Goal: Task Accomplishment & Management: Manage account settings

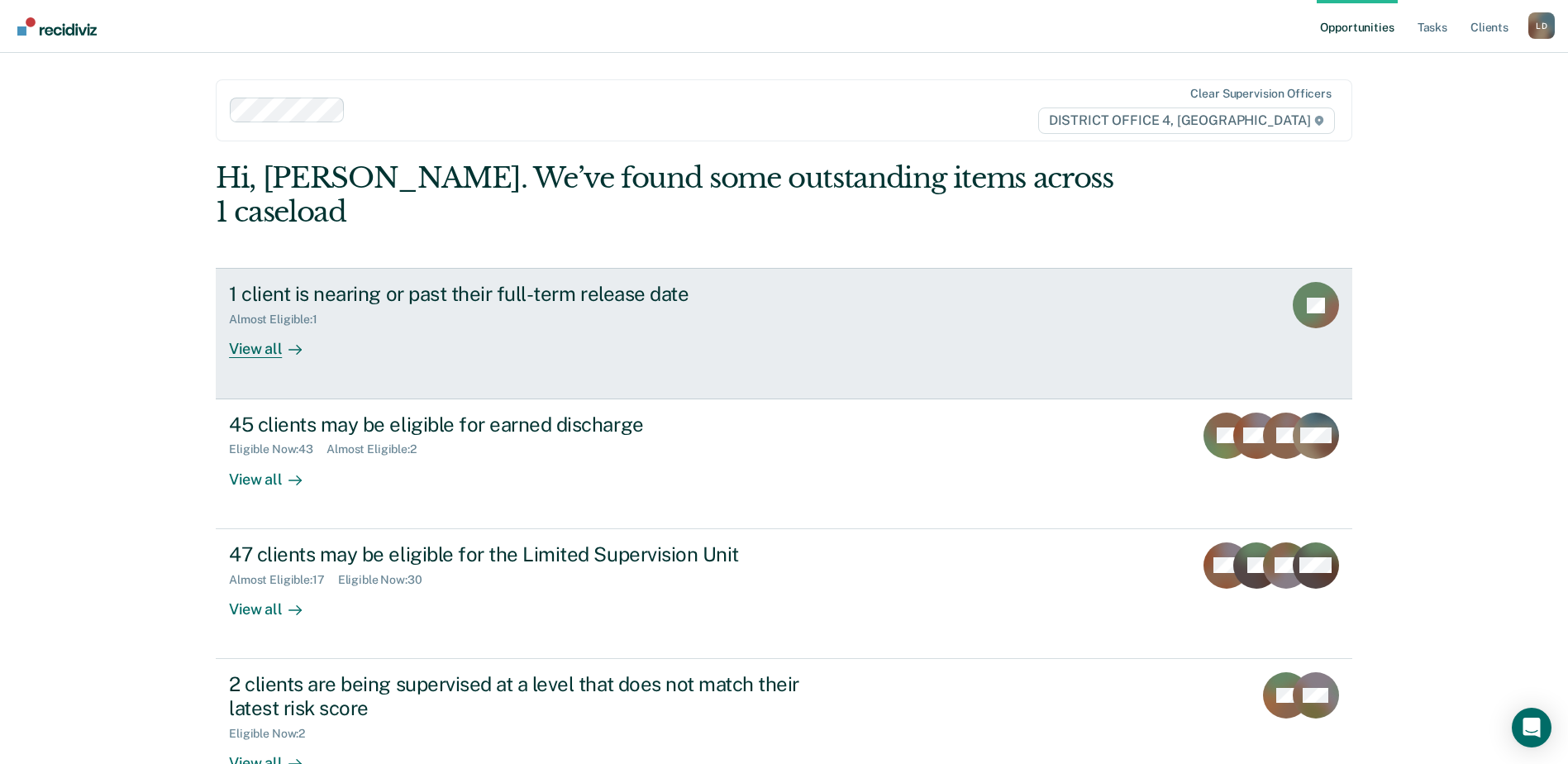
click at [326, 282] on div "1 client is nearing or past their full-term release date" at bounding box center [519, 293] width 581 height 24
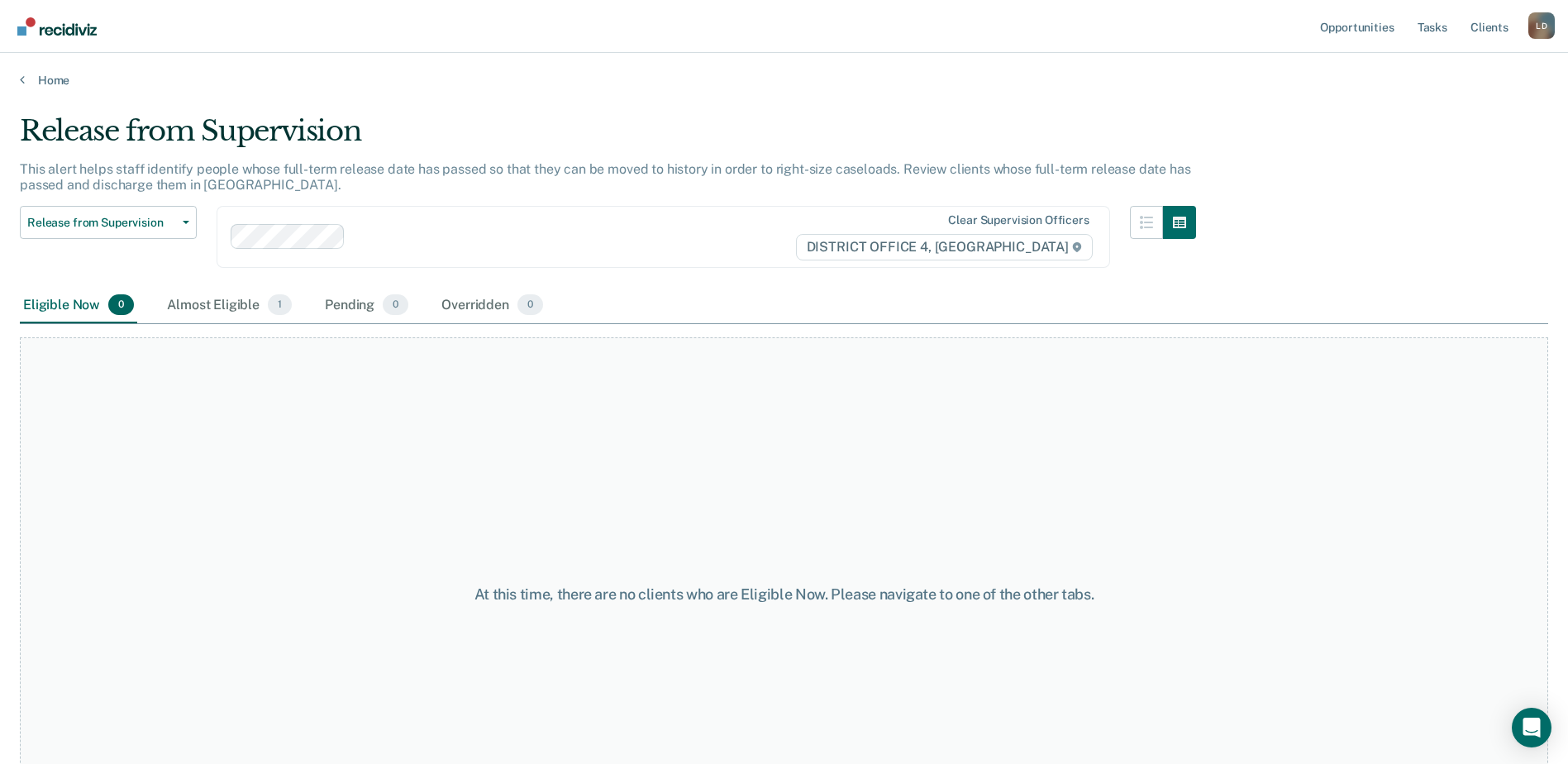
scroll to position [83, 0]
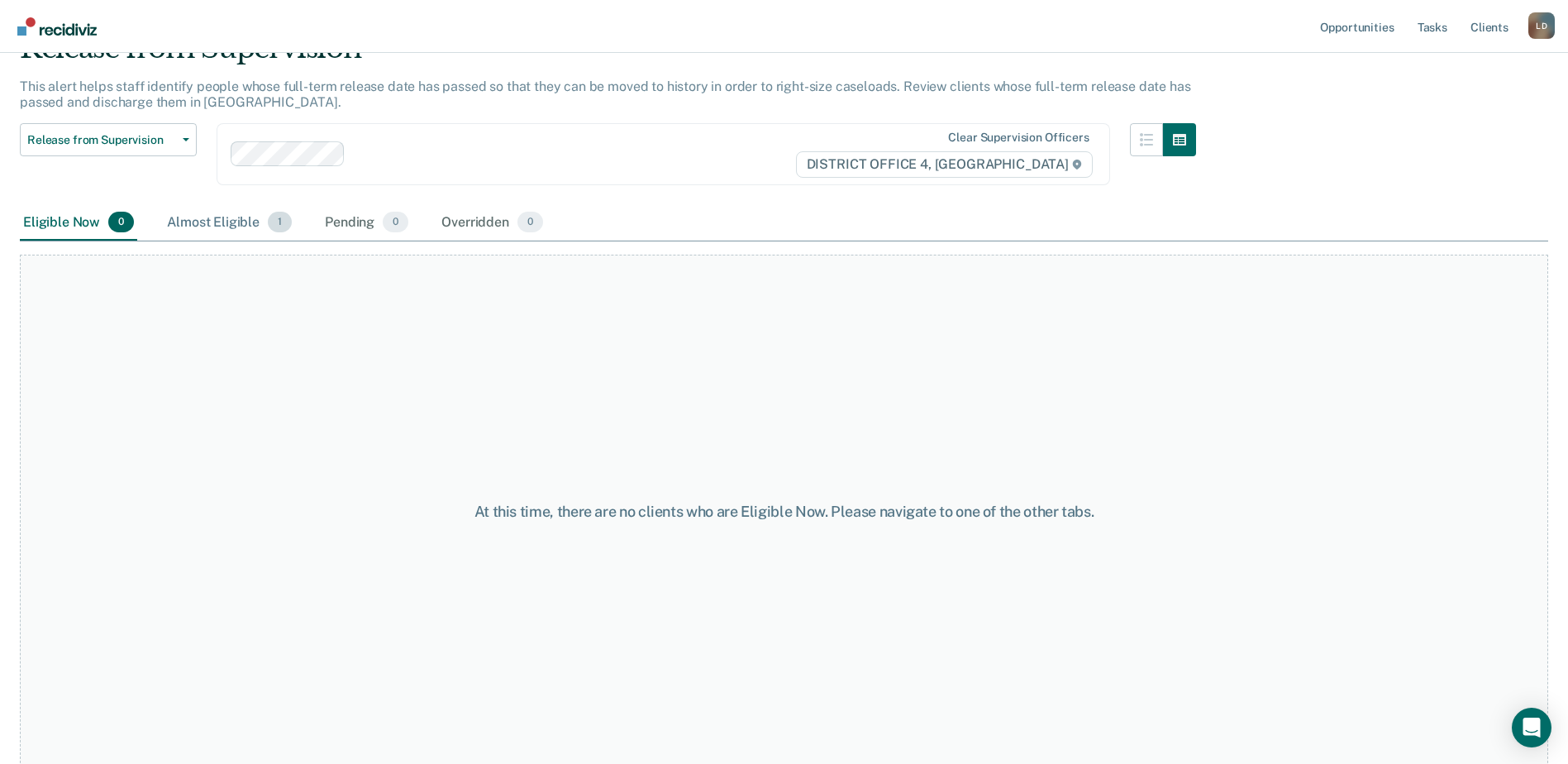
click at [241, 224] on div "Almost Eligible 1" at bounding box center [229, 223] width 132 height 37
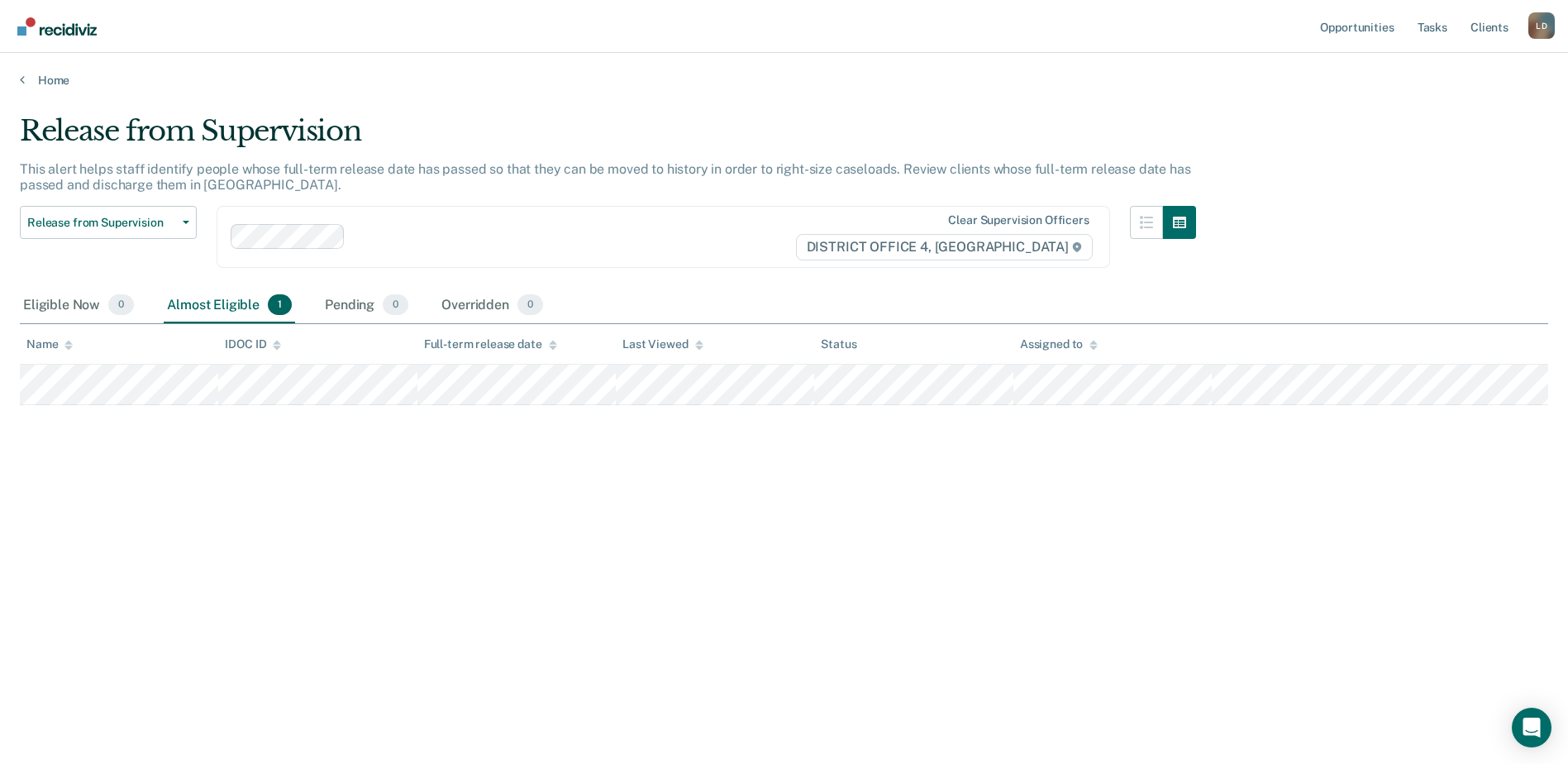
scroll to position [0, 0]
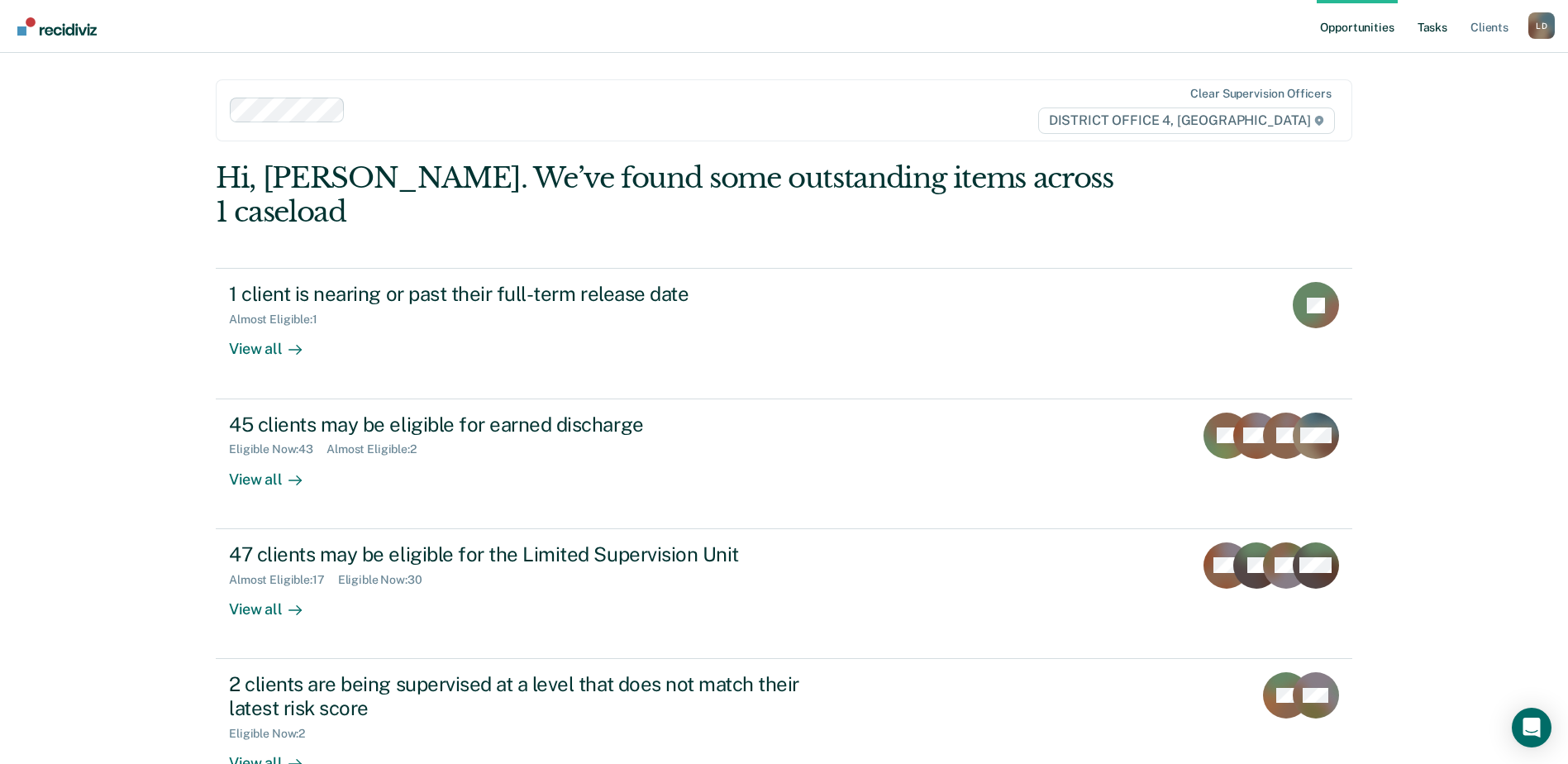
click at [1431, 30] on link "Tasks" at bounding box center [1432, 26] width 37 height 53
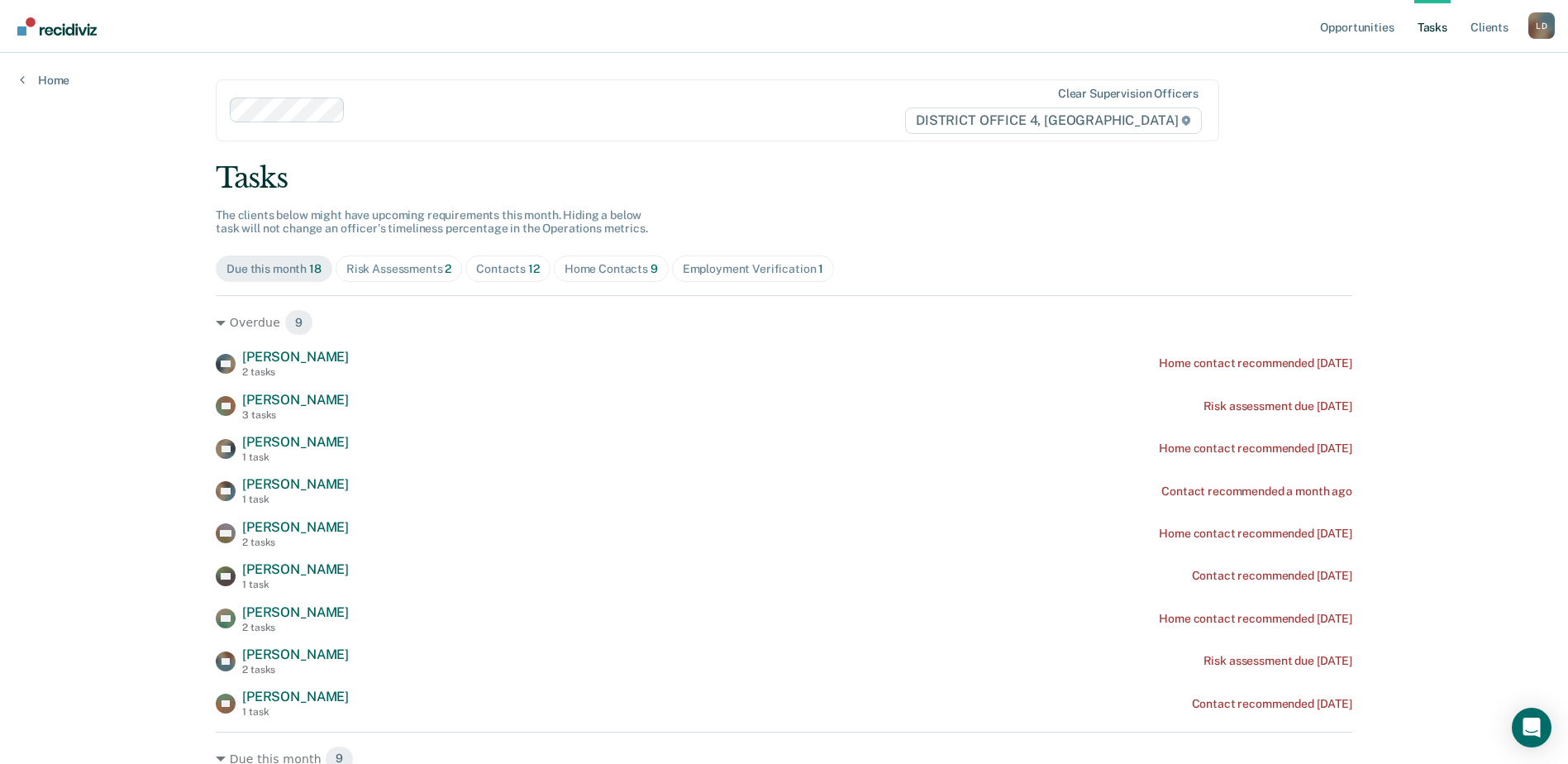
scroll to position [83, 0]
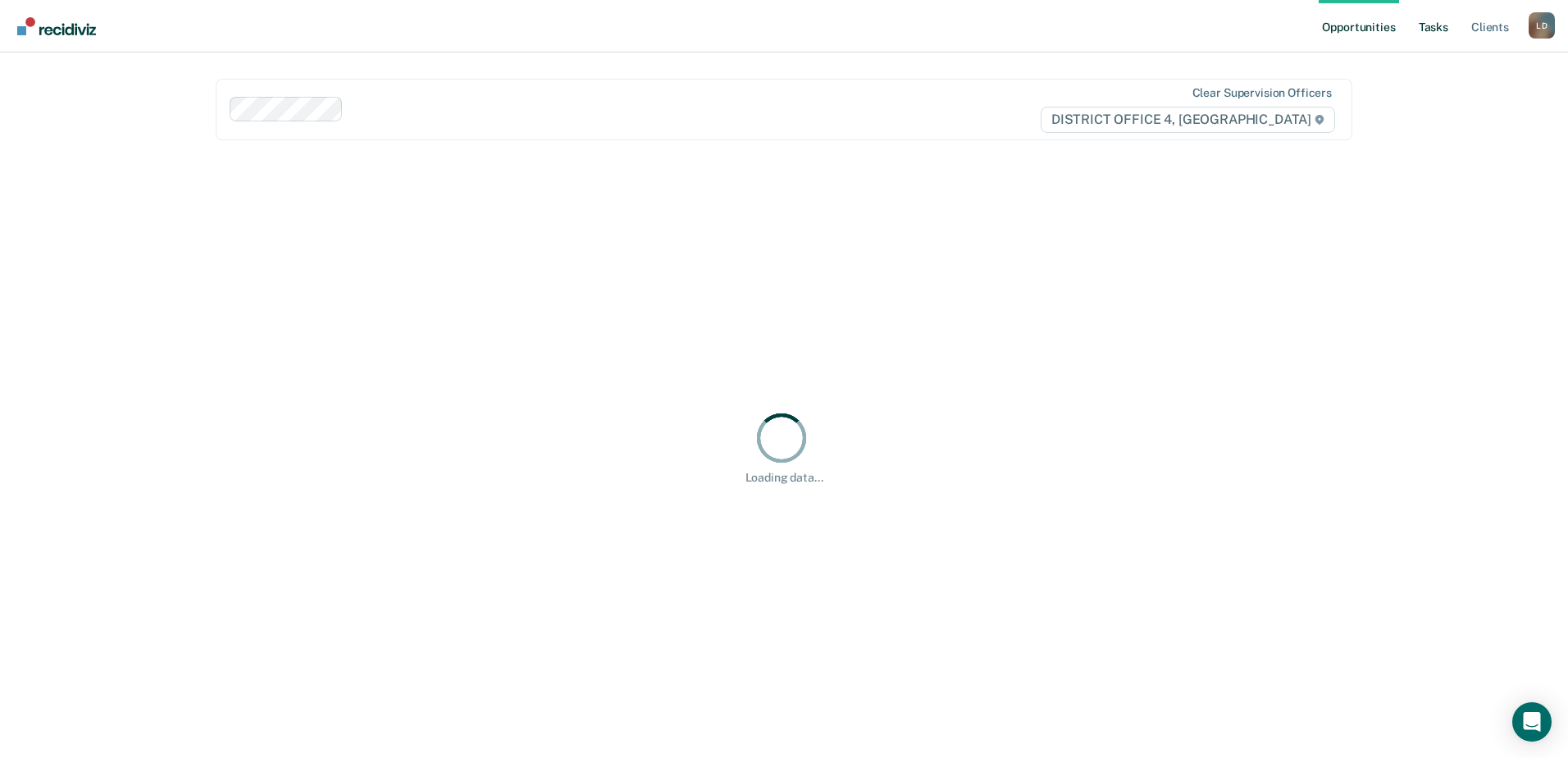
click at [1437, 25] on link "Tasks" at bounding box center [1434, 26] width 36 height 52
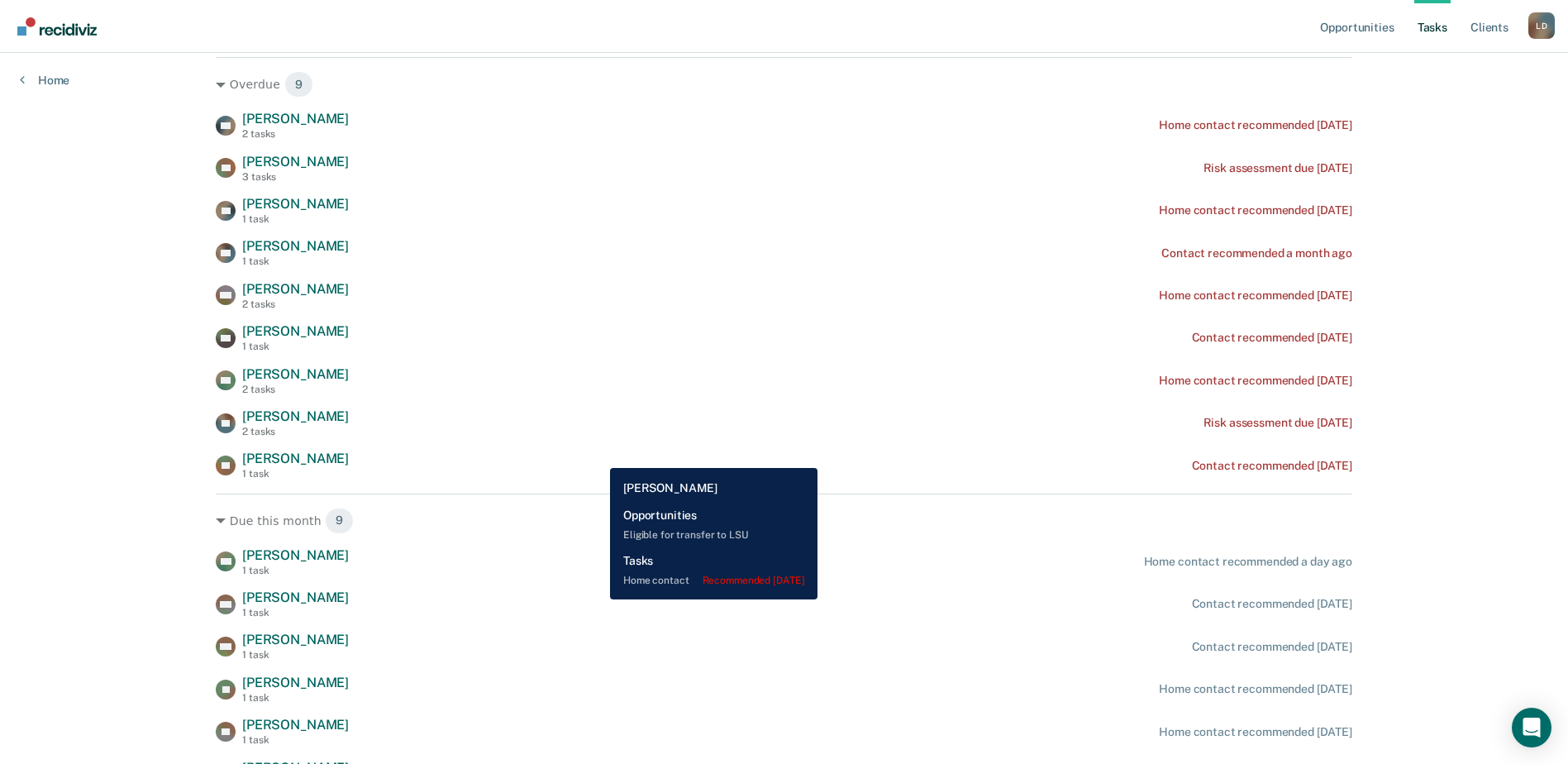
scroll to position [248, 0]
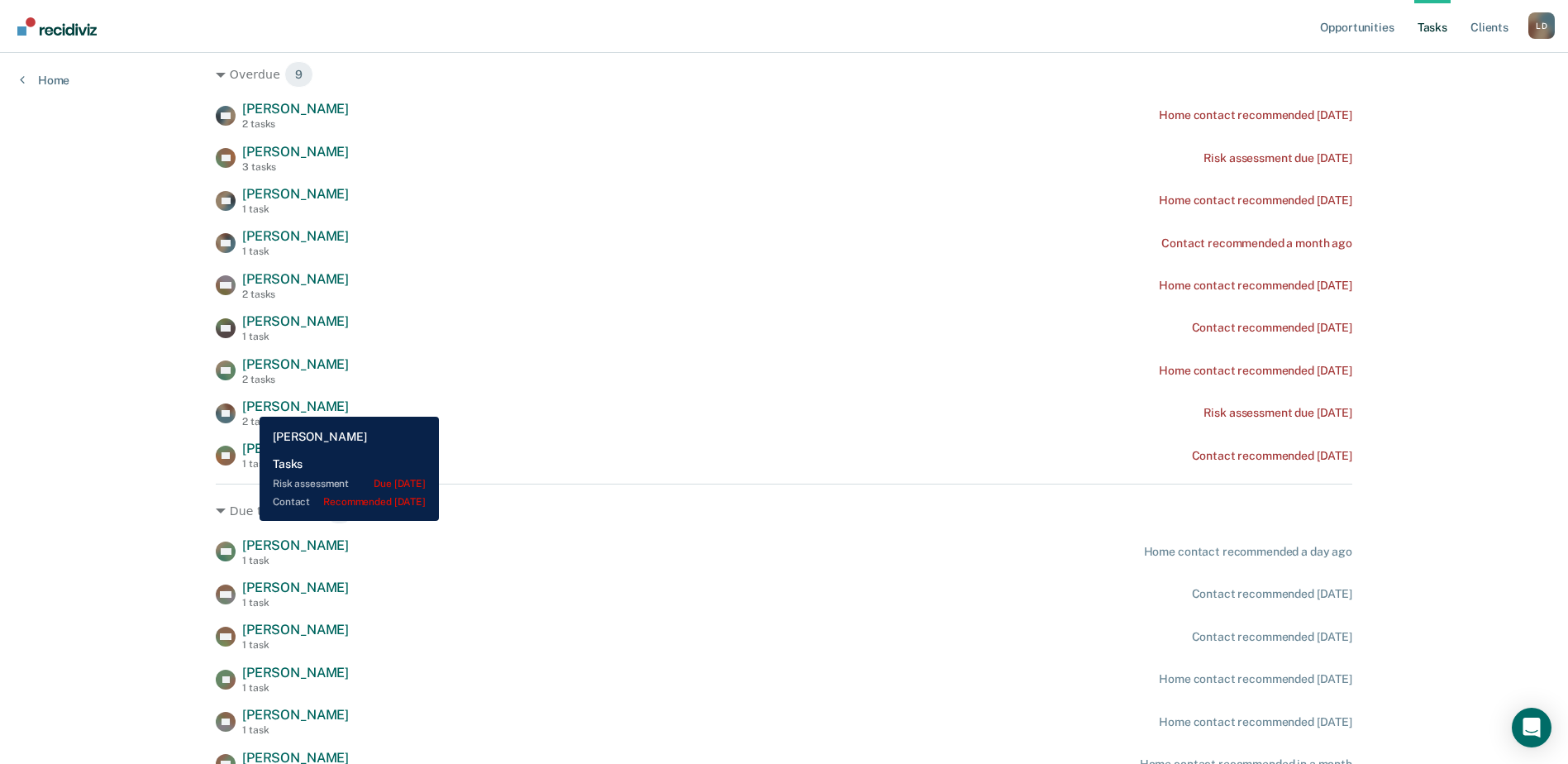
click at [247, 404] on span "[PERSON_NAME]" at bounding box center [295, 406] width 107 height 15
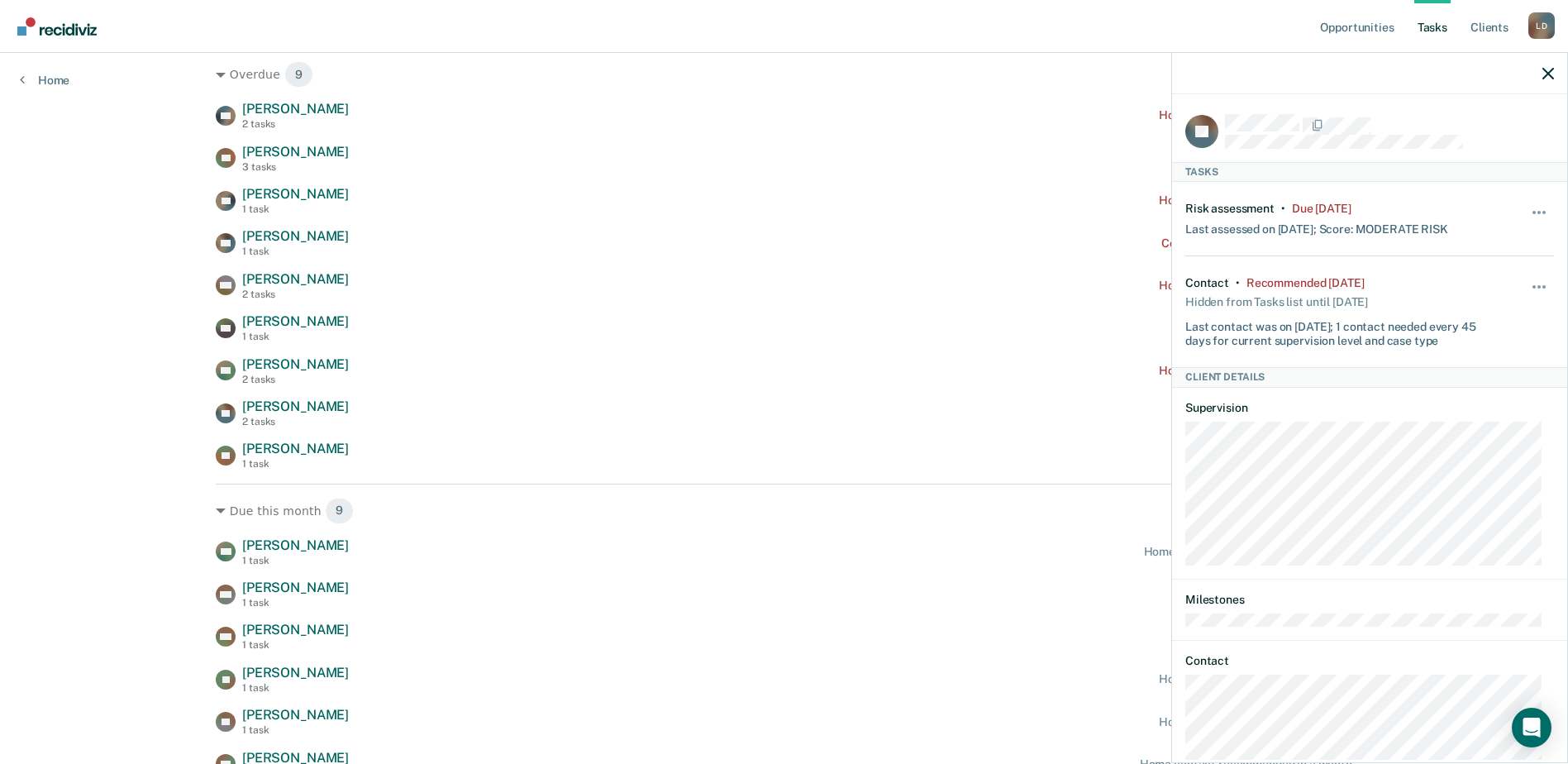
click at [1531, 202] on div "Hide from tasks list for... 7 days 30 days 90 days" at bounding box center [1539, 219] width 28 height 35
click at [1529, 211] on button "button" at bounding box center [1539, 221] width 28 height 27
click at [1456, 285] on button "7 days" at bounding box center [1495, 292] width 119 height 27
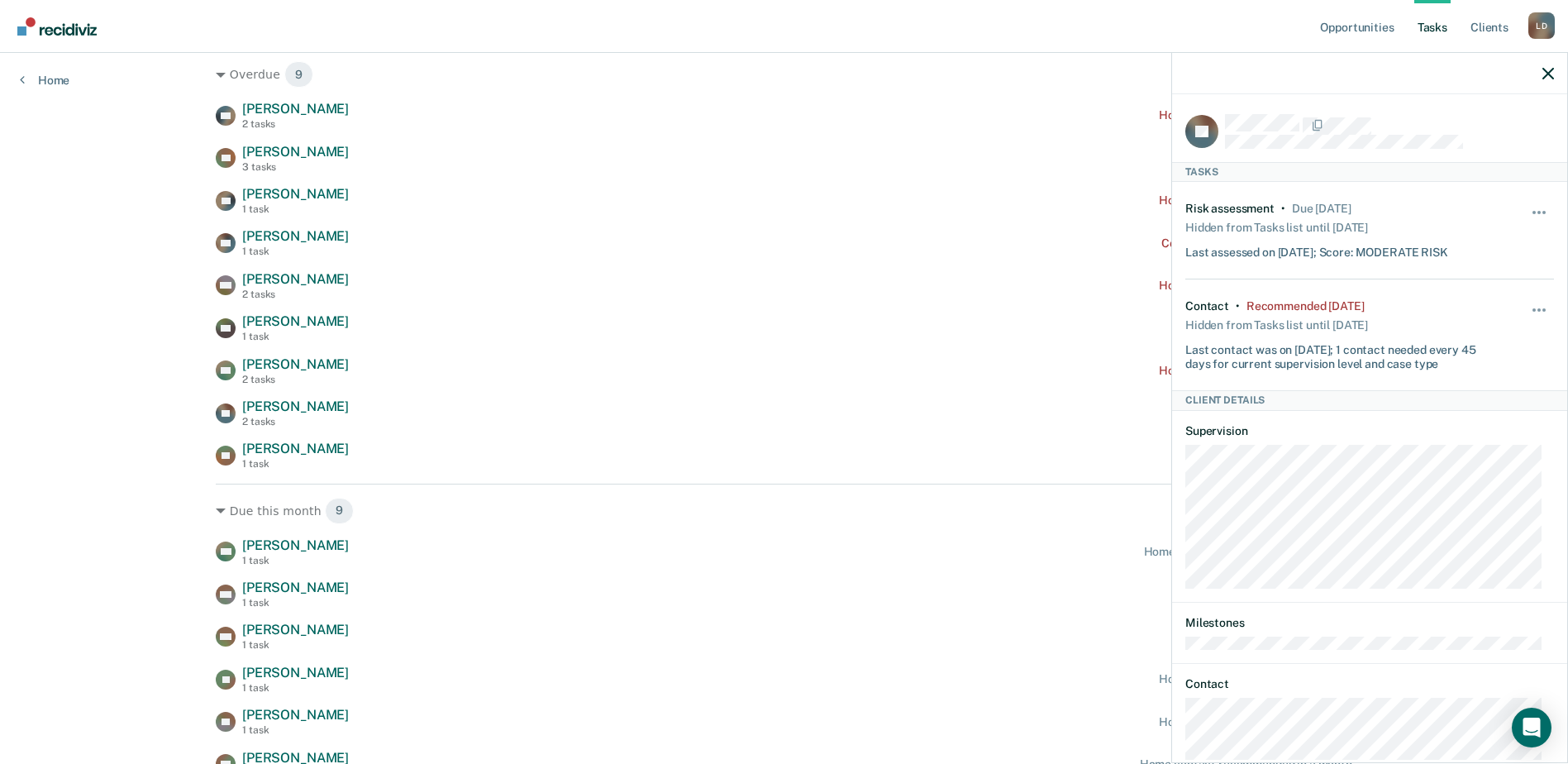
click at [1556, 74] on div at bounding box center [1369, 73] width 395 height 41
click at [1546, 73] on icon "button" at bounding box center [1549, 74] width 12 height 12
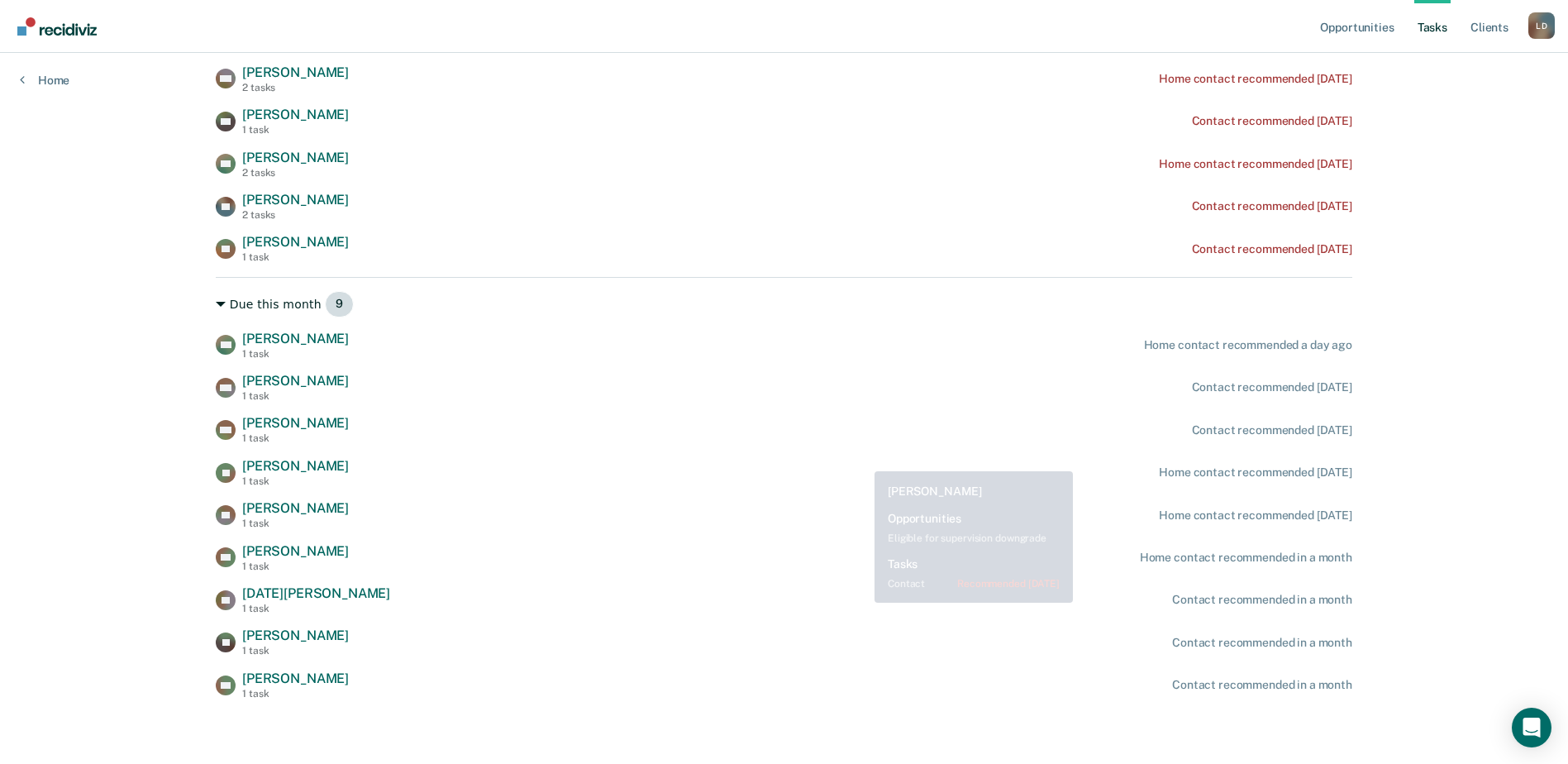
scroll to position [456, 0]
